Goal: Transaction & Acquisition: Download file/media

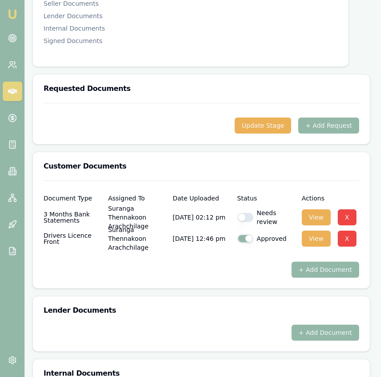
click at [250, 213] on button "button" at bounding box center [245, 217] width 16 height 9
checkbox input "true"
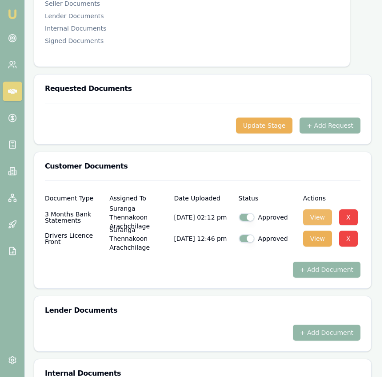
click at [313, 210] on button "View" at bounding box center [317, 218] width 29 height 16
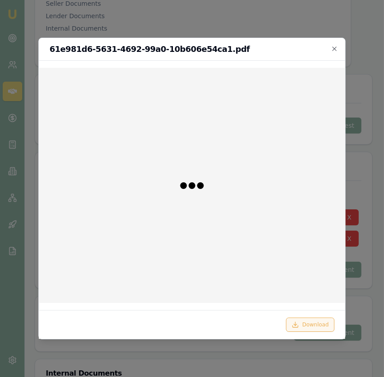
click at [315, 324] on button "Download" at bounding box center [310, 325] width 49 height 14
click at [361, 55] on div at bounding box center [192, 188] width 384 height 377
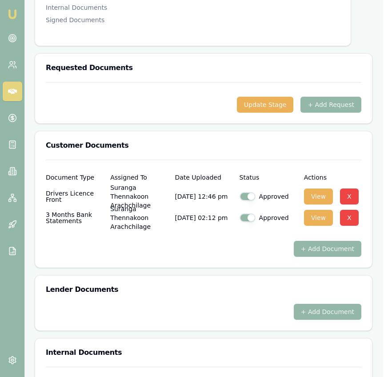
scroll to position [522, 1]
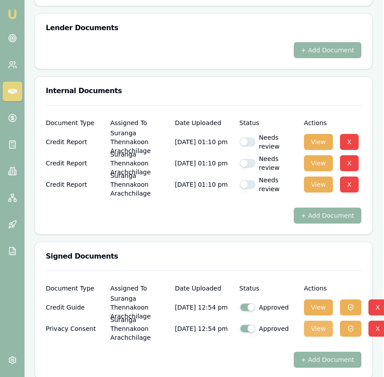
click at [313, 321] on button "View" at bounding box center [318, 329] width 29 height 16
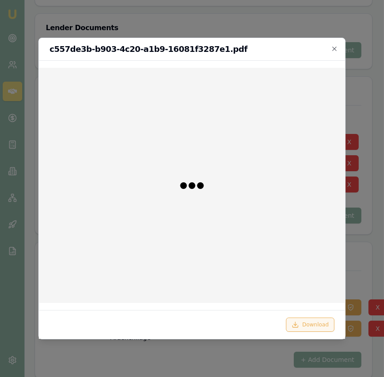
click at [317, 329] on button "Download" at bounding box center [310, 325] width 49 height 14
click at [369, 262] on div at bounding box center [192, 188] width 384 height 377
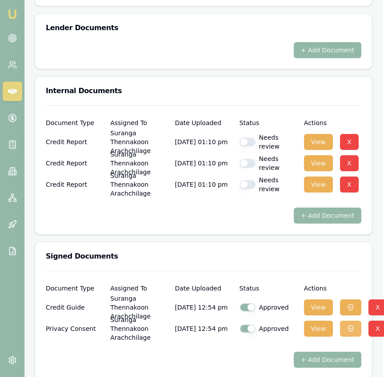
click at [351, 325] on icon "button" at bounding box center [350, 328] width 7 height 7
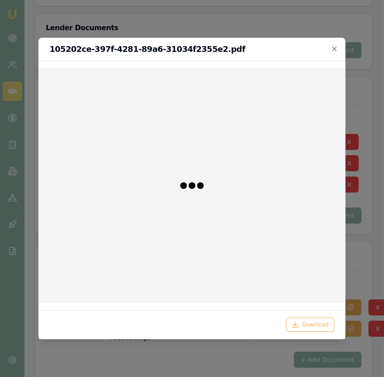
drag, startPoint x: 321, startPoint y: 325, endPoint x: 333, endPoint y: 310, distance: 18.9
click at [321, 325] on button "Download" at bounding box center [310, 325] width 49 height 14
click at [373, 241] on div at bounding box center [192, 188] width 384 height 377
